Goal: Transaction & Acquisition: Purchase product/service

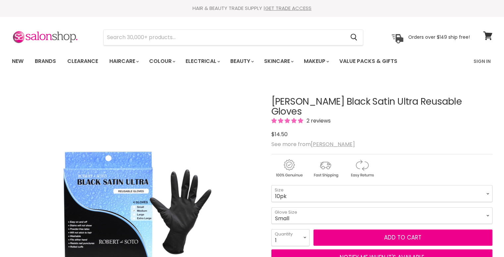
select select "2"
click at [272, 229] on select "1 2 3 4 5 6 7 8 9 10+" at bounding box center [291, 237] width 38 height 17
type input "2"
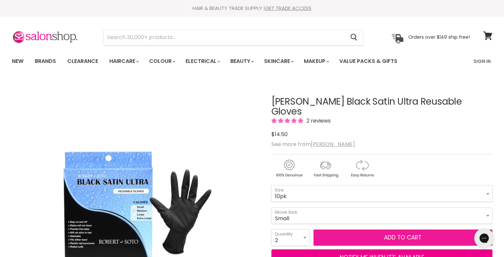
click at [403, 234] on span "Add to cart" at bounding box center [402, 238] width 37 height 8
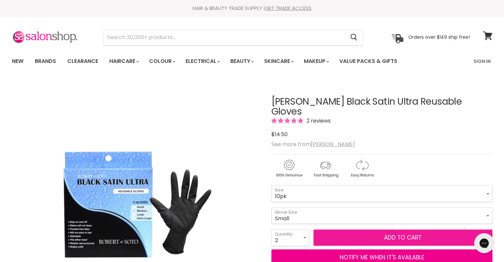
click at [406, 234] on span "Add to cart" at bounding box center [402, 238] width 37 height 8
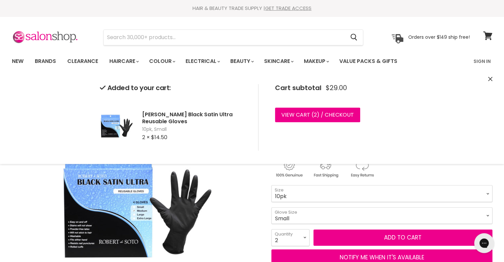
click at [490, 77] on icon "Close" at bounding box center [490, 79] width 4 height 4
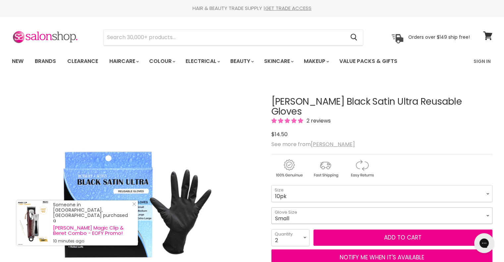
click at [481, 208] on select "Small Medium Large" at bounding box center [382, 216] width 221 height 17
click at [272, 208] on select "Small Medium Large" at bounding box center [382, 216] width 221 height 17
select select "Medium"
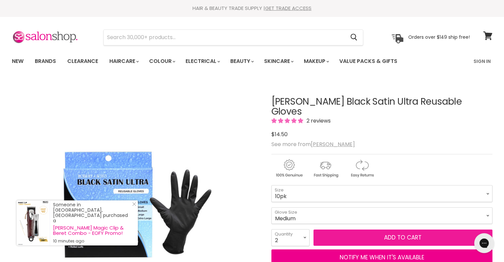
click at [387, 230] on button "Add to cart" at bounding box center [403, 238] width 179 height 17
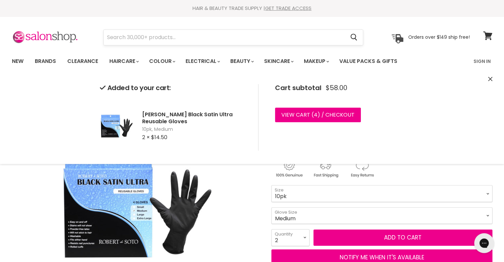
click at [187, 41] on input "Search" at bounding box center [225, 37] width 242 height 15
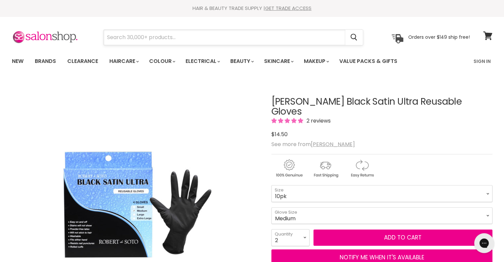
click at [187, 41] on input "Search" at bounding box center [225, 37] width 242 height 15
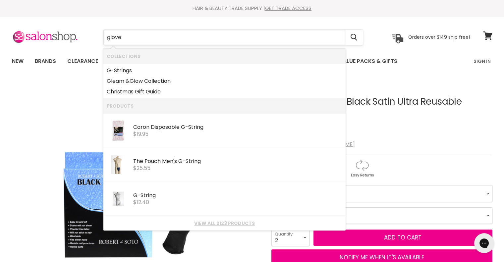
type input "gloves"
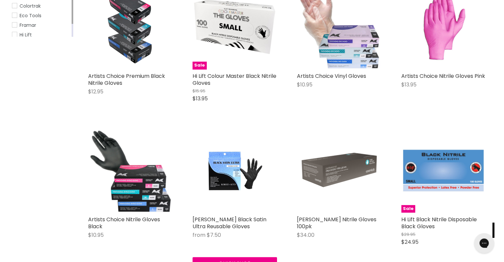
scroll to position [133, 0]
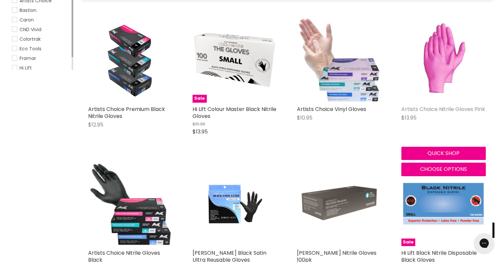
click at [435, 109] on link "Artists Choice Nitrile Gloves Pink" at bounding box center [443, 109] width 84 height 8
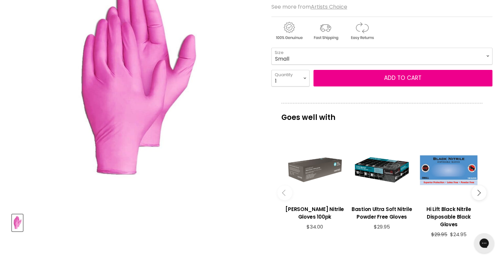
scroll to position [232, 0]
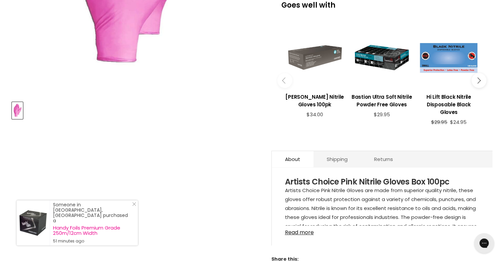
click at [312, 234] on link "Read more" at bounding box center [382, 231] width 194 height 10
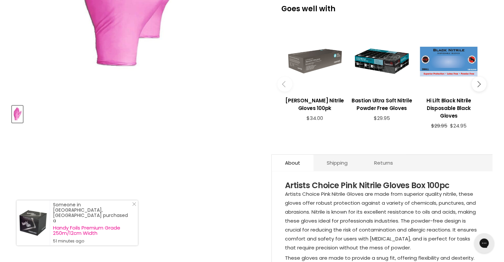
scroll to position [99, 0]
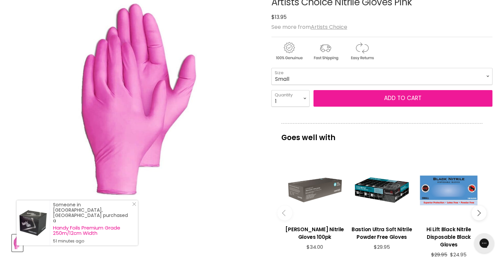
click at [386, 101] on span "Add to cart" at bounding box center [402, 98] width 37 height 8
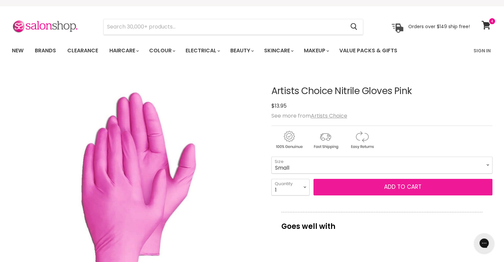
scroll to position [0, 0]
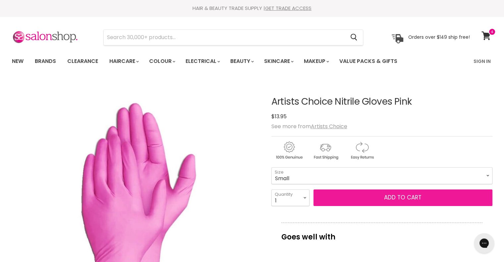
click at [403, 200] on span "Add to cart" at bounding box center [402, 198] width 37 height 8
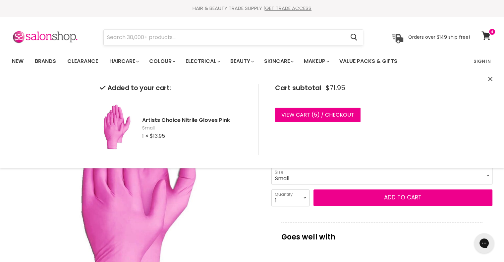
click at [165, 39] on input "Search" at bounding box center [225, 37] width 242 height 15
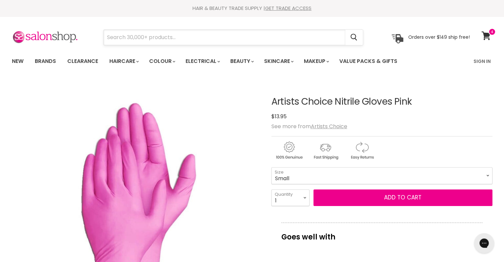
click at [167, 37] on input "Search" at bounding box center [225, 37] width 242 height 15
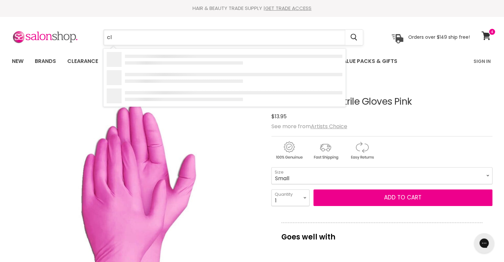
type input "c"
type input "butterlfly clips"
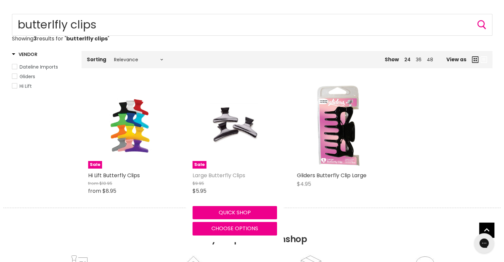
click at [231, 177] on link "Large Butterfly Clips" at bounding box center [219, 176] width 53 height 8
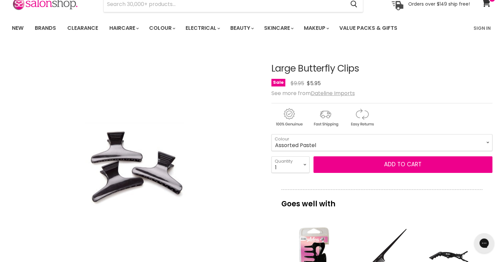
scroll to position [33, 0]
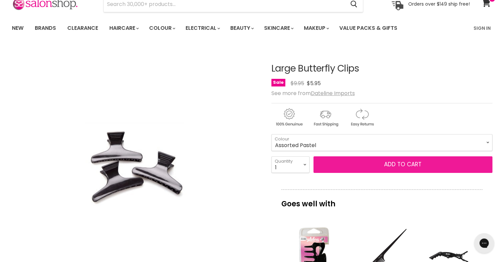
click at [384, 164] on span "Add to cart" at bounding box center [402, 164] width 37 height 8
click at [417, 162] on span "Add to cart" at bounding box center [402, 164] width 37 height 8
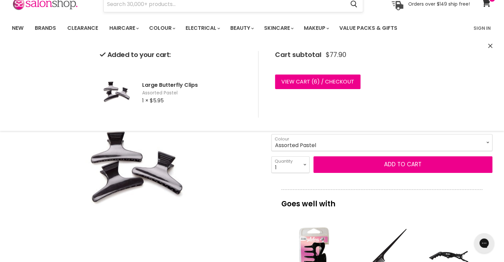
click at [172, 1] on input "Search" at bounding box center [225, 4] width 242 height 15
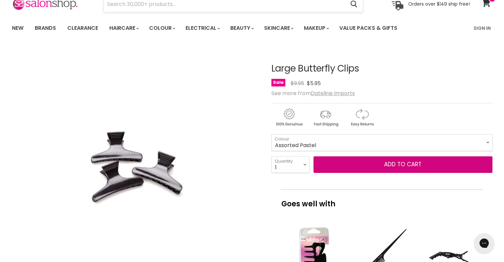
click at [314, 156] on button "Add to cart" at bounding box center [403, 164] width 179 height 17
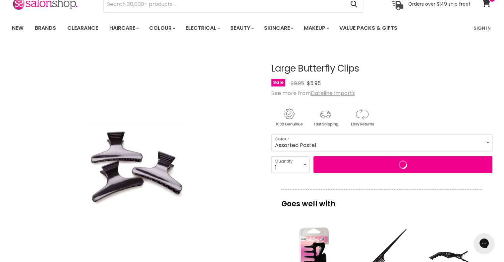
click at [178, 14] on section "Menu Cancel" at bounding box center [252, 0] width 497 height 35
click at [179, 6] on input "Search" at bounding box center [225, 4] width 242 height 15
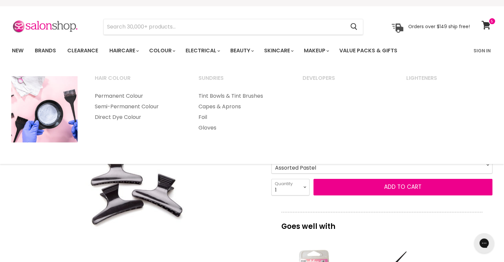
scroll to position [0, 0]
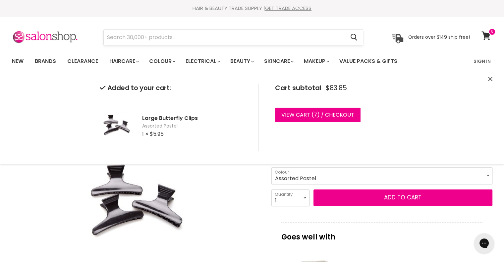
click at [170, 37] on input "Search" at bounding box center [225, 37] width 242 height 15
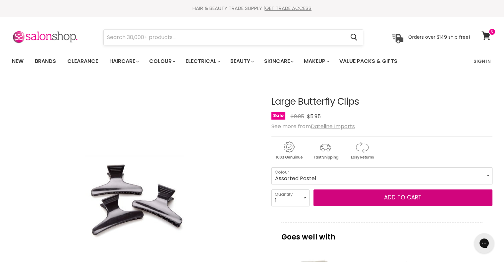
click at [170, 37] on input "Search" at bounding box center [225, 37] width 242 height 15
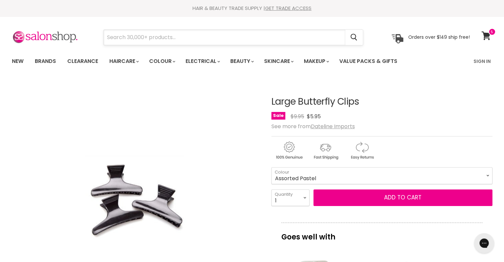
click at [170, 37] on input "Search" at bounding box center [225, 37] width 242 height 15
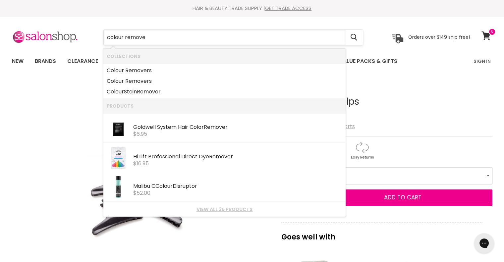
type input "colour remover"
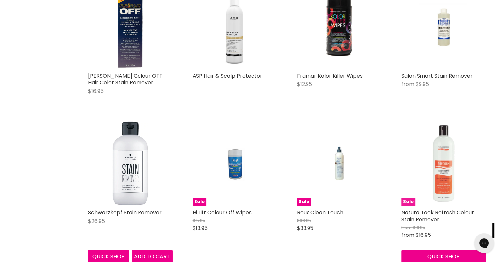
scroll to position [298, 0]
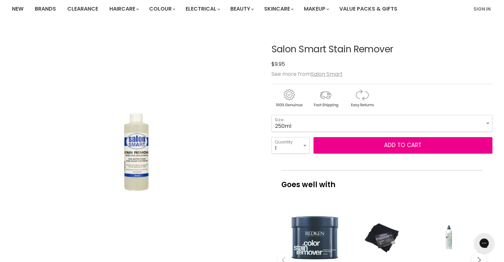
scroll to position [66, 0]
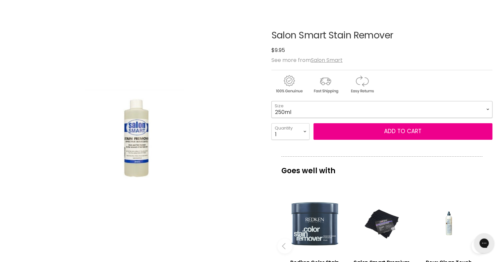
click at [488, 106] on select "250ml 500ml" at bounding box center [382, 109] width 221 height 17
click at [272, 101] on select "250ml 500ml" at bounding box center [382, 109] width 221 height 17
select select "500ml"
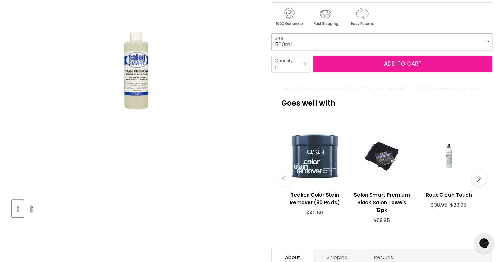
scroll to position [99, 0]
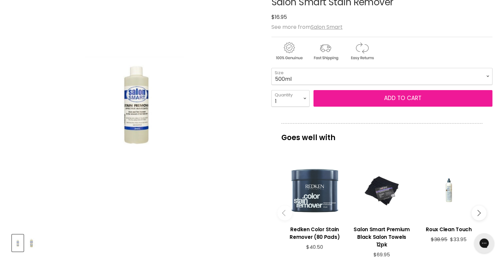
click at [391, 100] on button "Add to cart" at bounding box center [403, 98] width 179 height 17
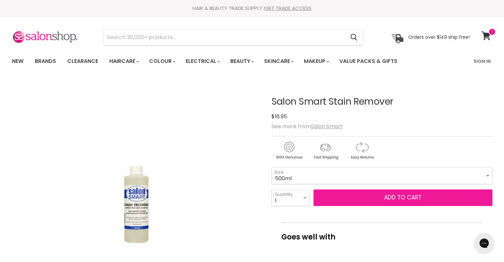
scroll to position [33, 0]
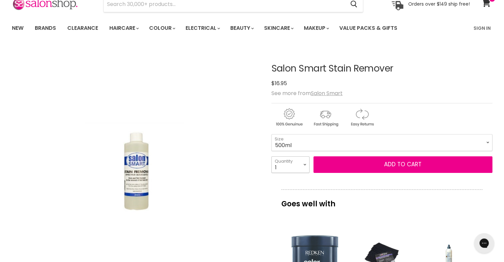
click at [300, 165] on select "1 2 3 4 5 6 7 8 9 10+" at bounding box center [291, 164] width 38 height 17
select select "2"
click at [272, 156] on select "1 2 3 4 5 6 7 8 9 10+" at bounding box center [291, 164] width 38 height 17
type input "2"
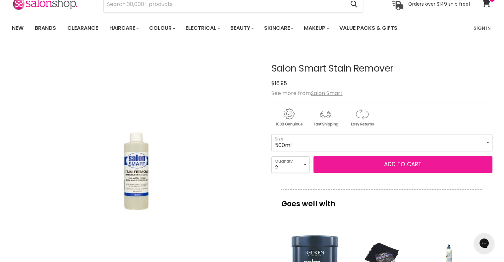
click at [385, 166] on button "Add to cart" at bounding box center [403, 164] width 179 height 17
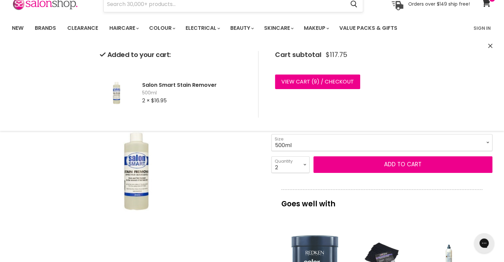
click at [161, 3] on input "Search" at bounding box center [225, 4] width 242 height 15
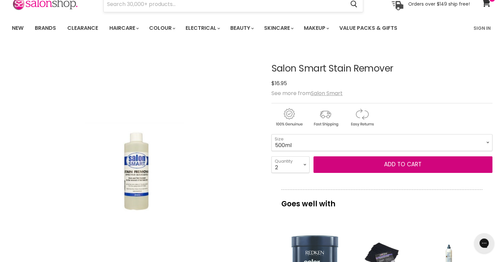
click at [314, 156] on button "Add to cart" at bounding box center [403, 164] width 179 height 17
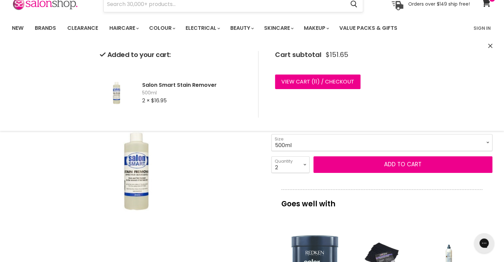
click at [157, 5] on input "Search" at bounding box center [225, 4] width 242 height 15
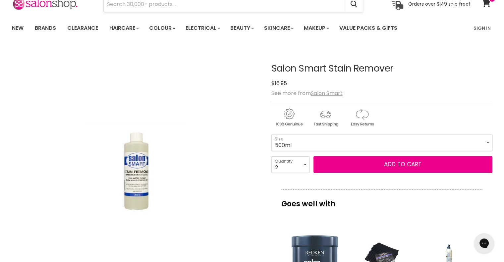
click at [157, 5] on input "Search" at bounding box center [225, 4] width 242 height 15
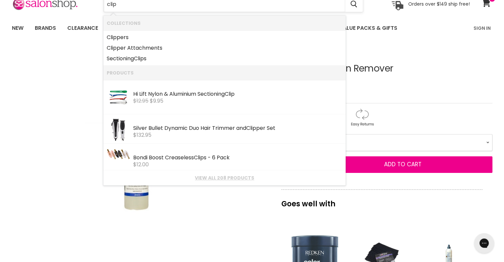
type input "clips"
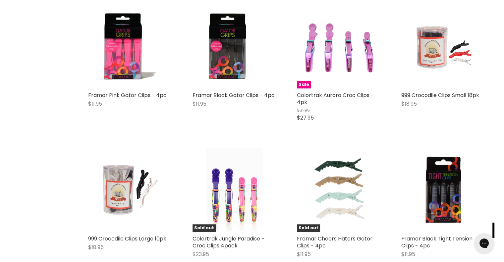
scroll to position [597, 0]
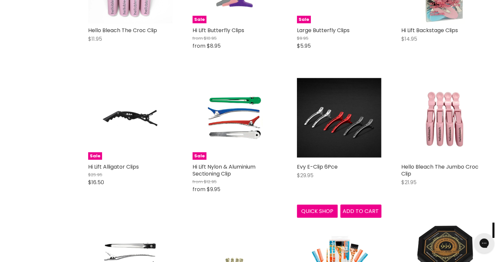
scroll to position [1492, 0]
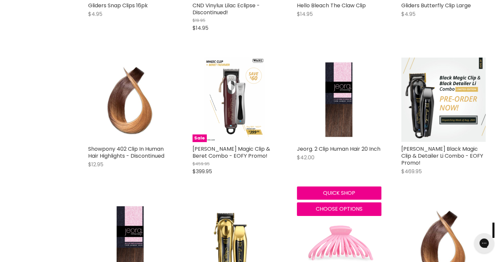
scroll to position [2254, 0]
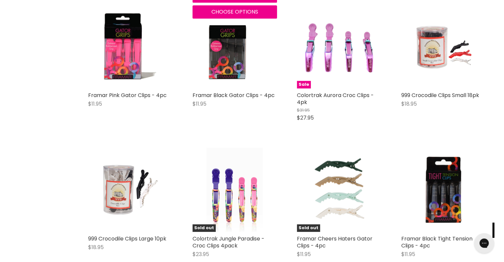
scroll to position [762, 0]
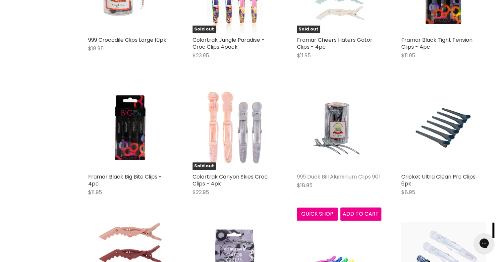
click at [324, 176] on link "999 Duck Bill Aluminium Clips 901" at bounding box center [338, 177] width 83 height 8
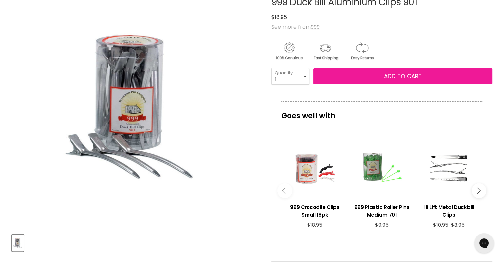
click at [402, 77] on span "Add to cart" at bounding box center [402, 76] width 37 height 8
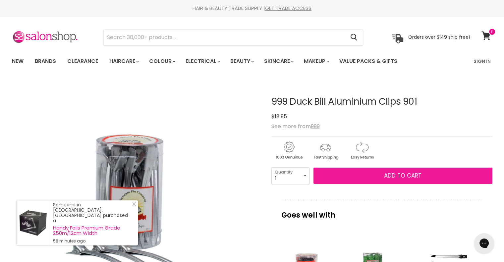
click at [415, 177] on span "Add to cart" at bounding box center [402, 176] width 37 height 8
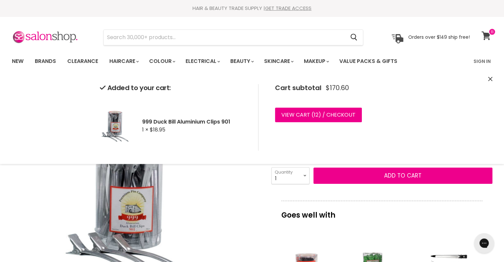
click at [487, 35] on icon at bounding box center [486, 35] width 9 height 9
